Goal: Consume media (video, audio): Consume media (video, audio)

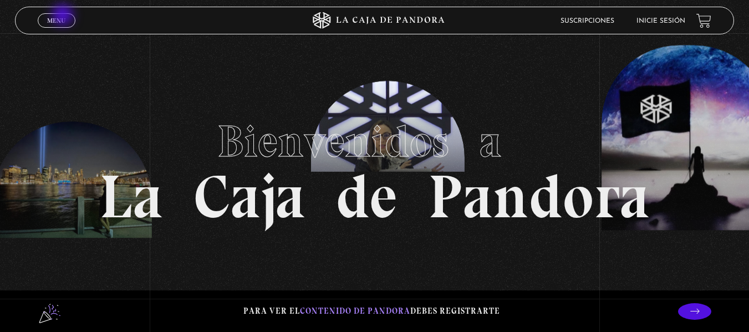
click at [64, 17] on span "Menu" at bounding box center [56, 20] width 18 height 7
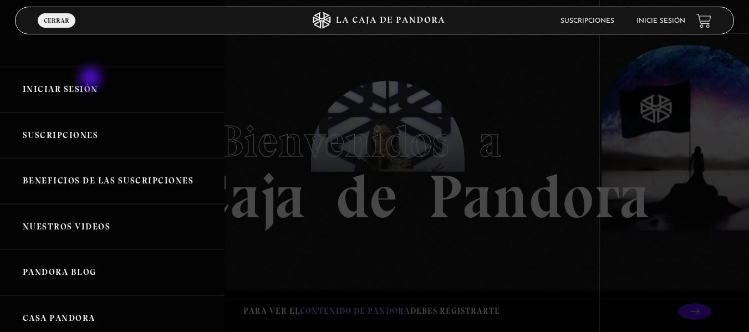
click at [92, 79] on link "Iniciar Sesión" at bounding box center [112, 90] width 225 height 46
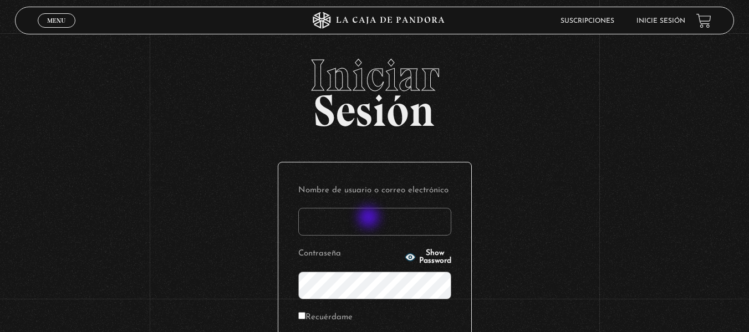
click at [370, 219] on input "Nombre de usuario o correo electrónico" at bounding box center [374, 222] width 153 height 28
type input "[EMAIL_ADDRESS][DOMAIN_NAME]"
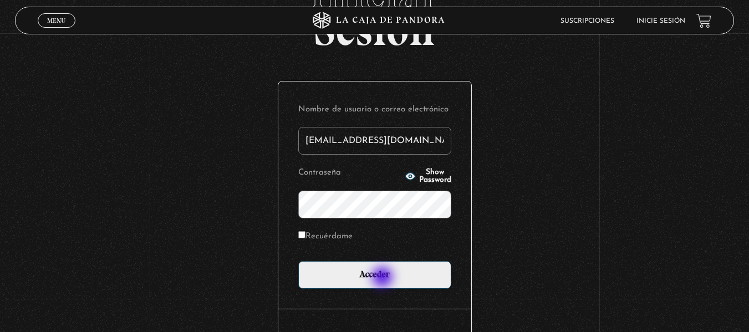
scroll to position [83, 0]
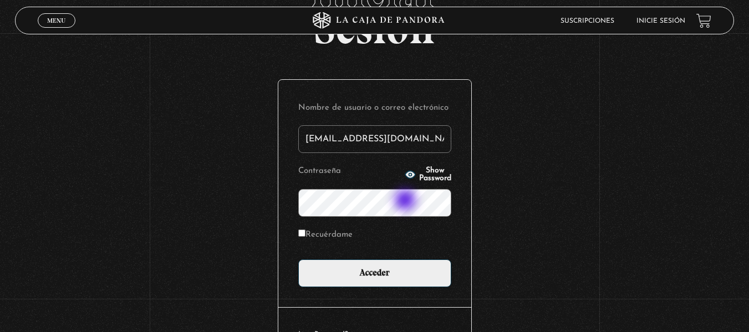
click at [298, 260] on input "Acceder" at bounding box center [374, 274] width 153 height 28
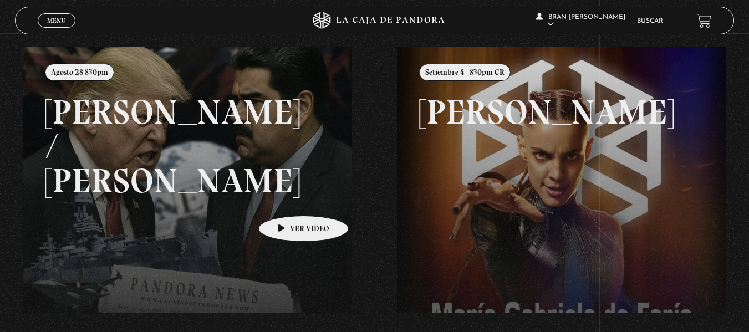
scroll to position [123, 0]
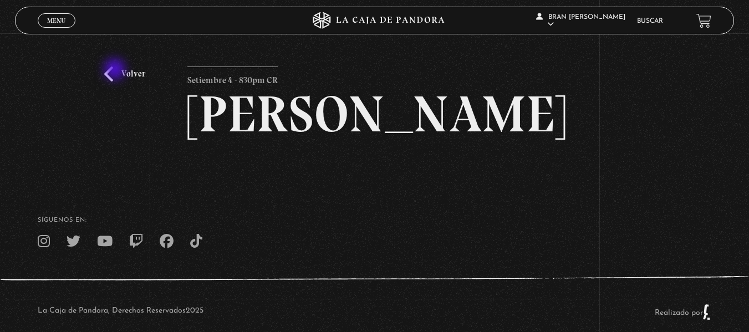
click at [116, 70] on link "Volver" at bounding box center [124, 74] width 41 height 15
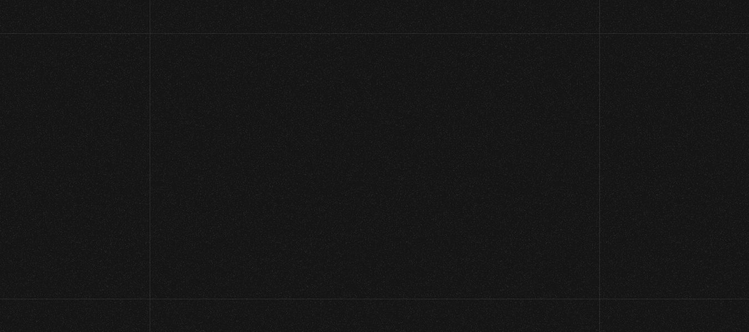
scroll to position [123, 0]
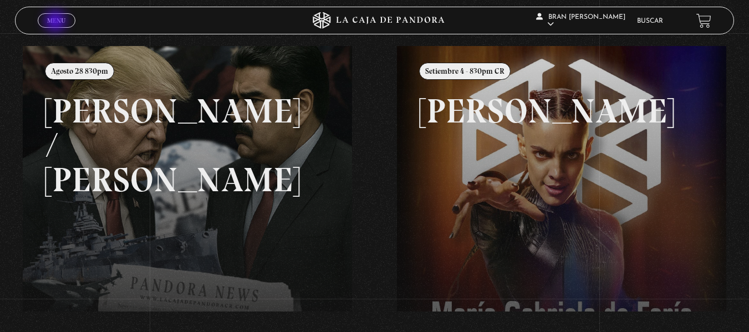
click at [57, 22] on span "Menu" at bounding box center [56, 20] width 18 height 7
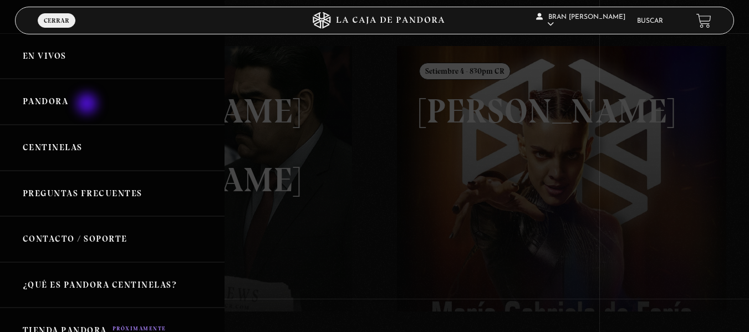
click at [88, 105] on link "Pandora" at bounding box center [112, 102] width 225 height 46
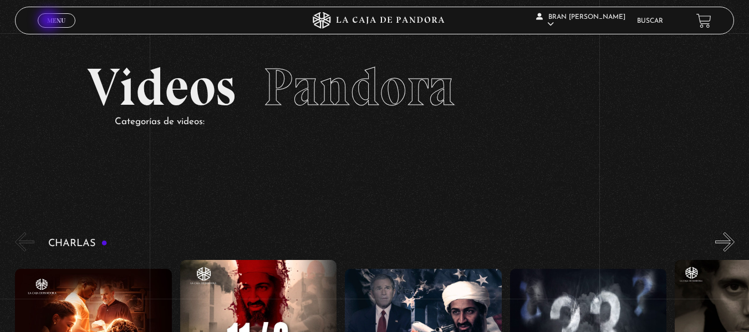
click at [50, 21] on span "Menu" at bounding box center [56, 20] width 18 height 7
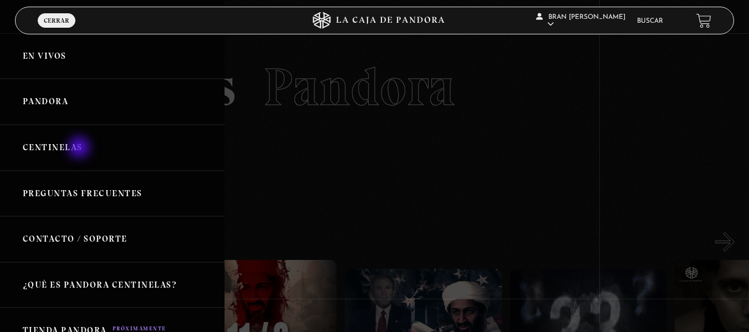
click at [80, 149] on link "Centinelas" at bounding box center [112, 148] width 225 height 46
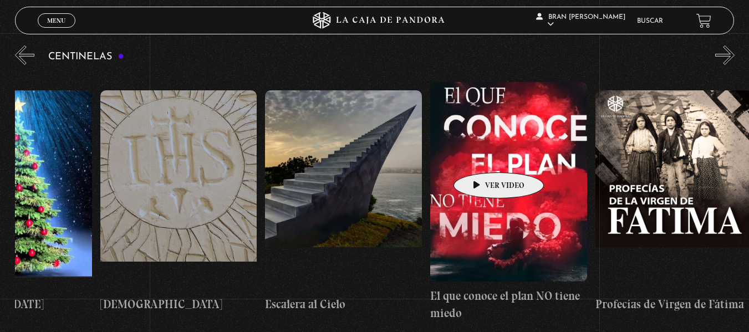
scroll to position [125, 0]
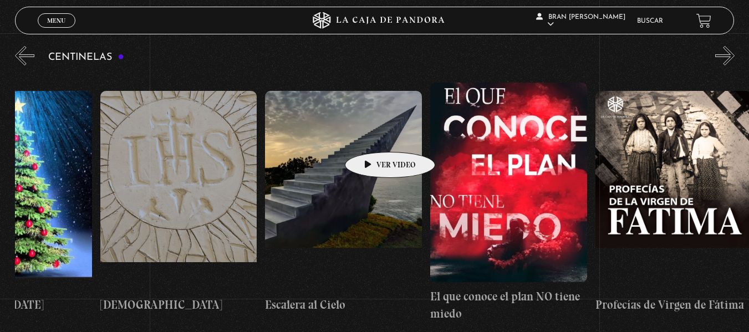
click at [373, 135] on figure at bounding box center [343, 191] width 157 height 200
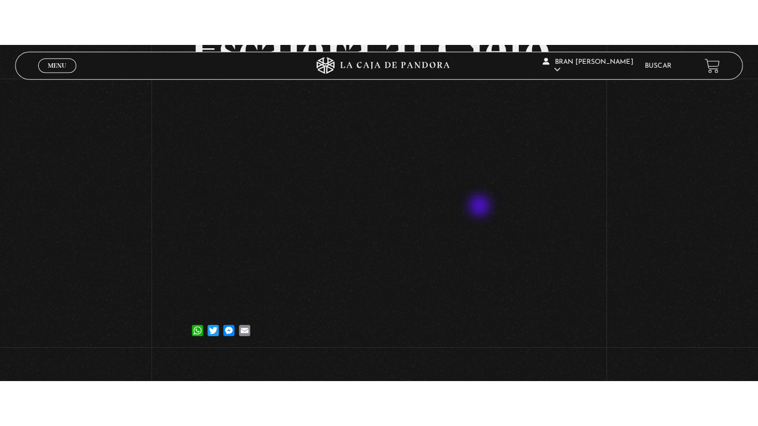
scroll to position [110, 0]
